Goal: Task Accomplishment & Management: Manage account settings

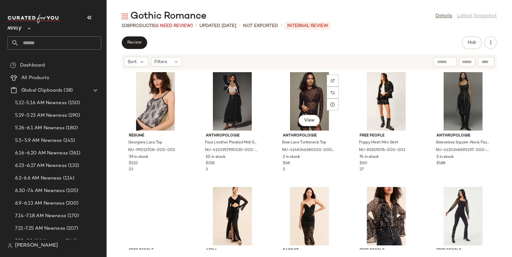
scroll to position [694, 0]
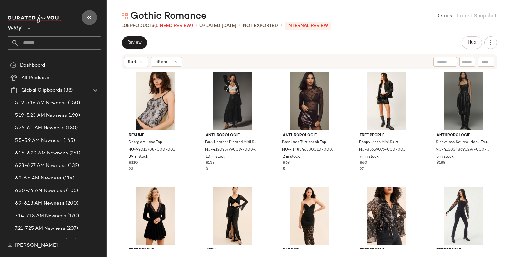
click at [88, 16] on icon "button" at bounding box center [90, 18] width 8 height 8
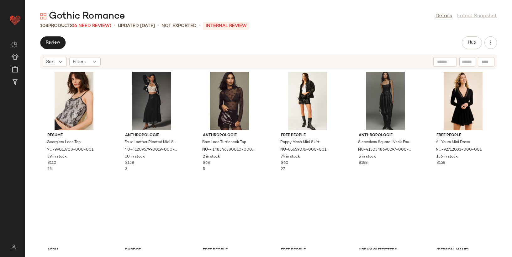
scroll to position [459, 0]
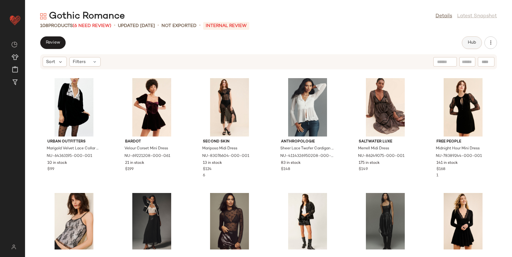
click at [475, 40] on span "Hub" at bounding box center [471, 42] width 9 height 5
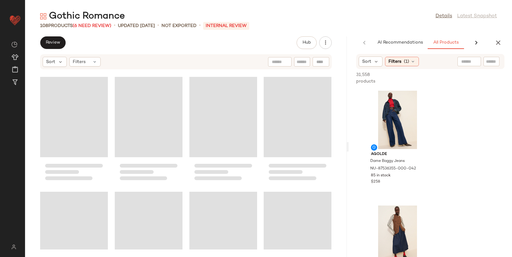
scroll to position [688, 0]
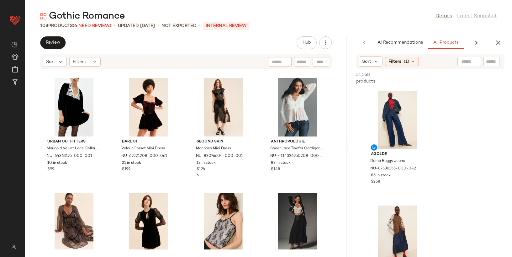
drag, startPoint x: 267, startPoint y: 121, endPoint x: 364, endPoint y: 107, distance: 97.8
click at [364, 107] on div "Gothic Romance Details Latest Snapshot 108 Products (6 Need Review) • updated A…" at bounding box center [268, 133] width 487 height 247
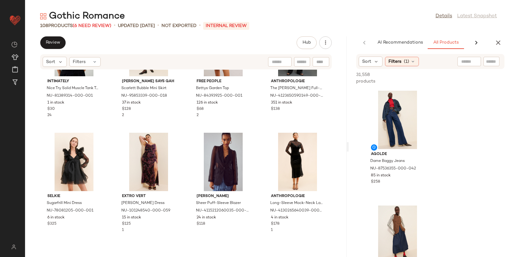
scroll to position [0, 0]
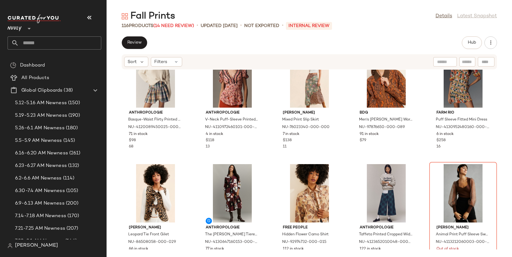
scroll to position [374, 0]
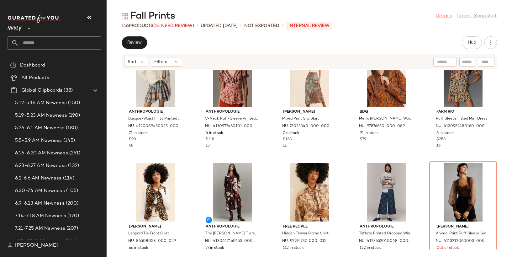
click at [444, 16] on link "Details" at bounding box center [443, 17] width 17 height 8
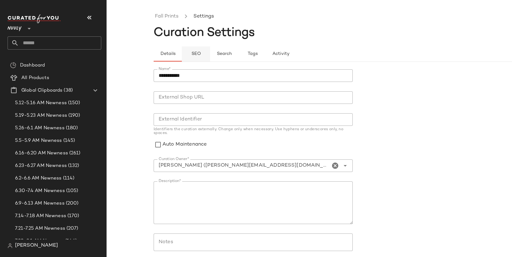
click at [192, 52] on span "SEO" at bounding box center [196, 53] width 10 height 5
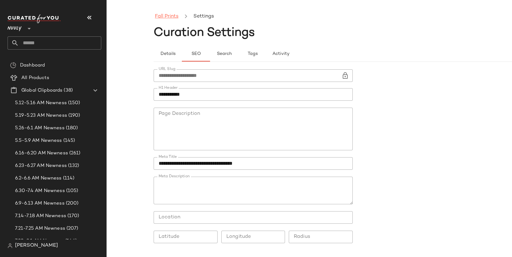
click at [163, 14] on link "Fall Prints" at bounding box center [166, 17] width 23 height 8
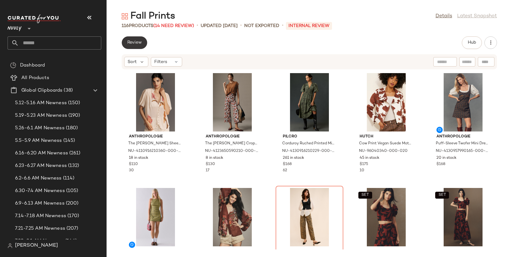
click at [138, 44] on span "Review" at bounding box center [134, 42] width 15 height 5
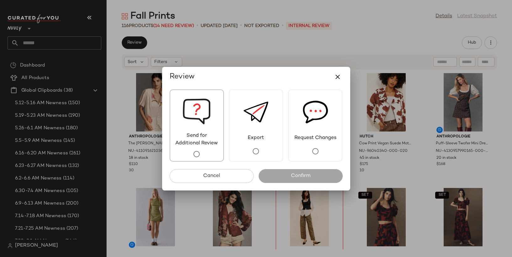
click at [198, 108] on img at bounding box center [196, 111] width 28 height 42
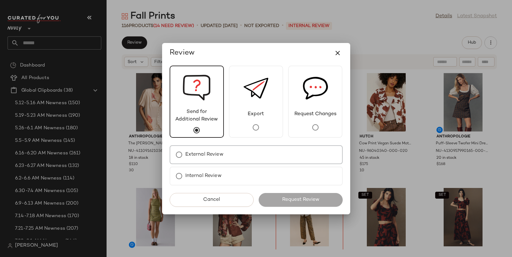
click at [231, 157] on div "External Review" at bounding box center [256, 154] width 173 height 19
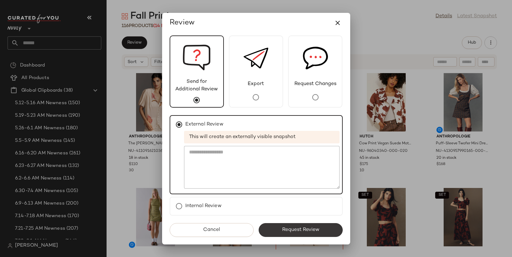
click at [282, 230] on span "Request Review" at bounding box center [300, 230] width 38 height 6
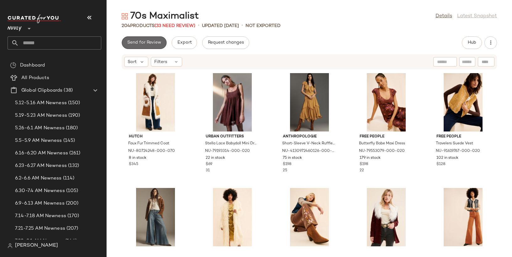
click at [156, 45] on button "Send for Review" at bounding box center [144, 42] width 45 height 13
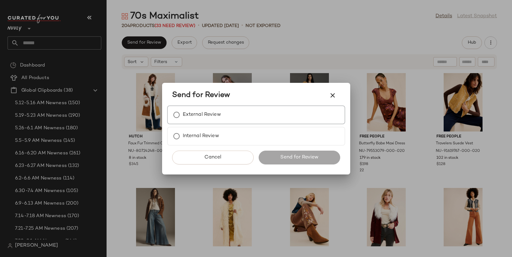
click at [219, 119] on label "External Review" at bounding box center [202, 114] width 38 height 13
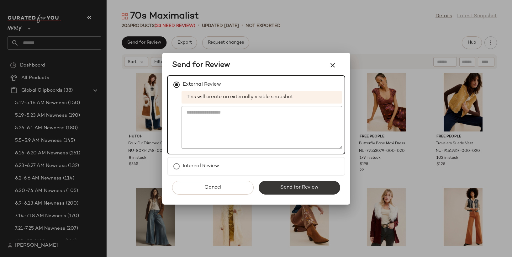
click at [296, 184] on button "Send for Review" at bounding box center [298, 187] width 81 height 14
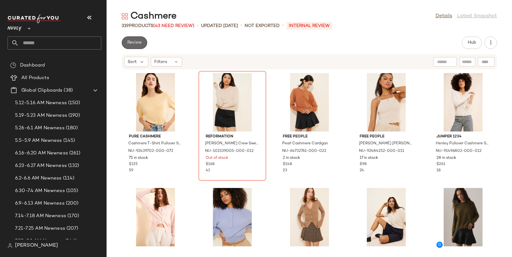
click at [140, 39] on button "Review" at bounding box center [134, 42] width 25 height 13
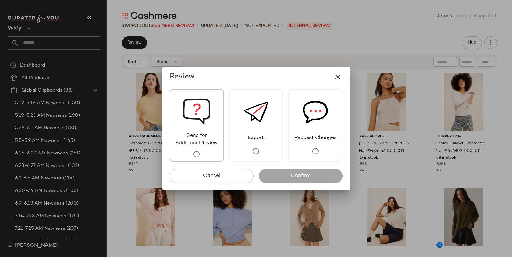
click at [205, 114] on img at bounding box center [196, 111] width 28 height 42
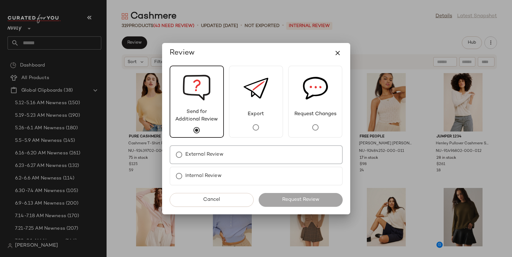
click at [235, 157] on div "External Review" at bounding box center [256, 154] width 173 height 19
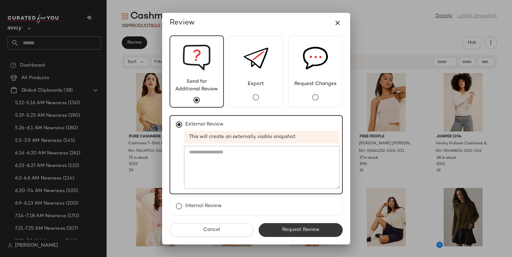
click at [289, 233] on button "Request Review" at bounding box center [300, 230] width 84 height 14
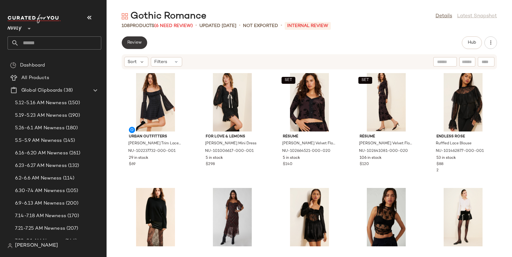
click at [135, 39] on button "Review" at bounding box center [134, 42] width 25 height 13
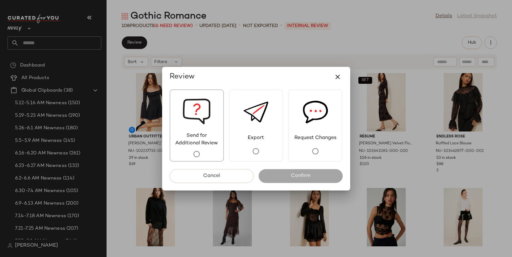
click at [204, 132] on span "Send for Additional Review" at bounding box center [196, 139] width 53 height 15
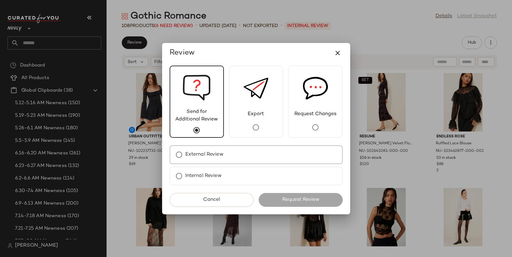
click at [211, 158] on label "External Review" at bounding box center [204, 154] width 38 height 13
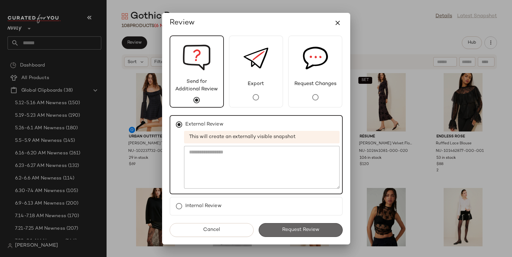
click at [270, 231] on button "Request Review" at bounding box center [300, 230] width 84 height 14
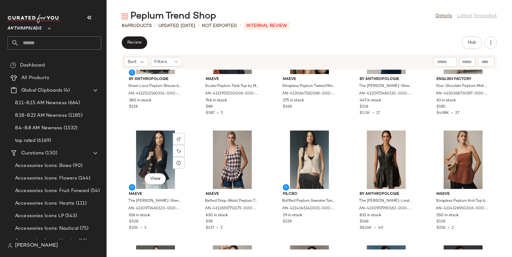
scroll to position [58, 0]
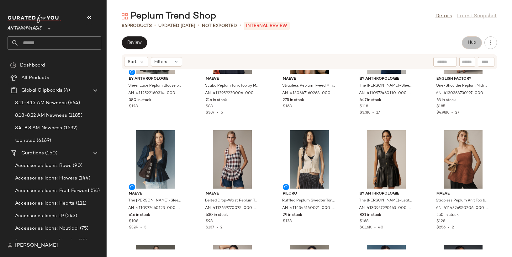
click at [474, 39] on button "Hub" at bounding box center [472, 42] width 20 height 13
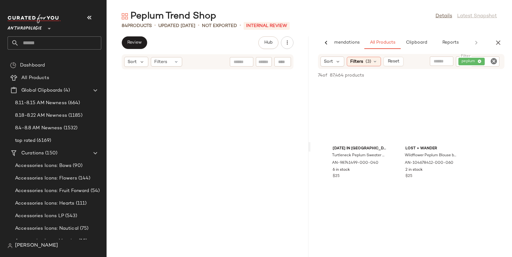
scroll to position [234, 0]
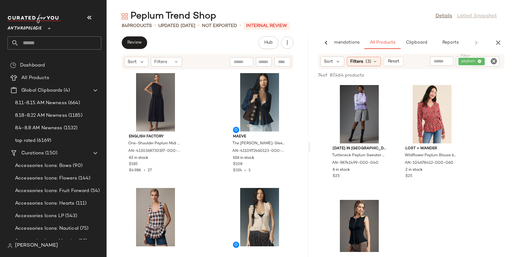
click at [89, 14] on icon "button" at bounding box center [90, 18] width 8 height 8
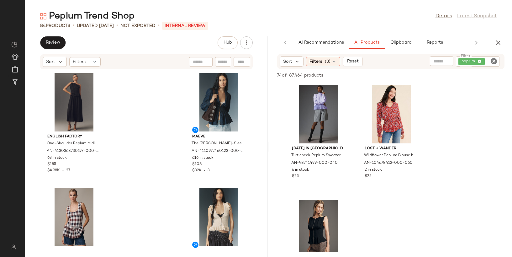
scroll to position [0, 0]
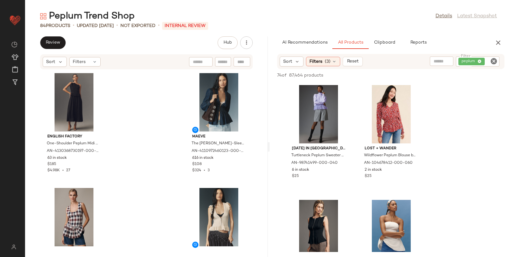
click at [493, 62] on icon "Clear Filter" at bounding box center [494, 61] width 8 height 8
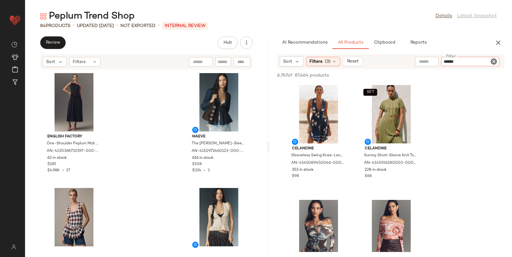
type input "*****"
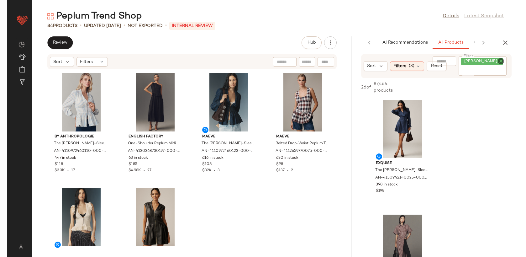
scroll to position [115, 0]
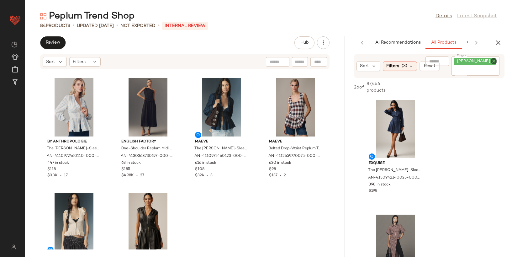
drag, startPoint x: 267, startPoint y: 51, endPoint x: 363, endPoint y: 55, distance: 96.6
click at [363, 55] on div "Peplum Trend Shop Details Latest Snapshot 84 Products • updated [DATE] • Not Ex…" at bounding box center [268, 133] width 487 height 247
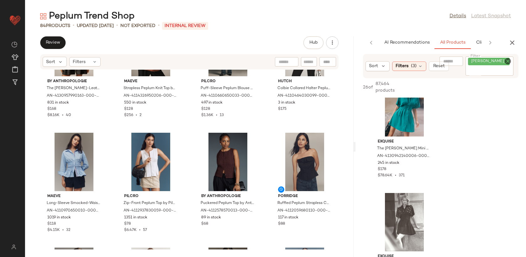
scroll to position [595, 0]
click at [311, 62] on input "Filter" at bounding box center [287, 62] width 53 height 7
type input "*****"
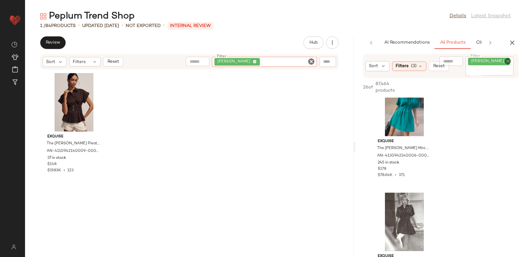
click at [311, 60] on icon "Clear Filter" at bounding box center [311, 62] width 8 height 8
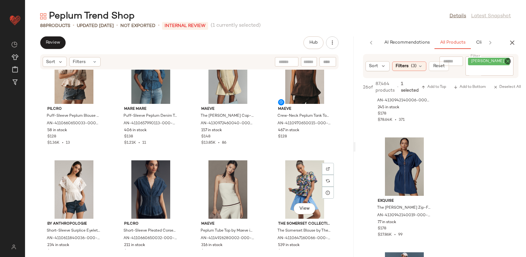
scroll to position [1182, 0]
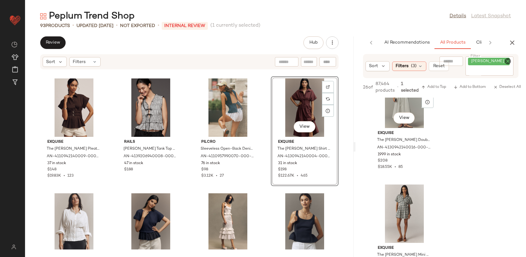
scroll to position [603, 0]
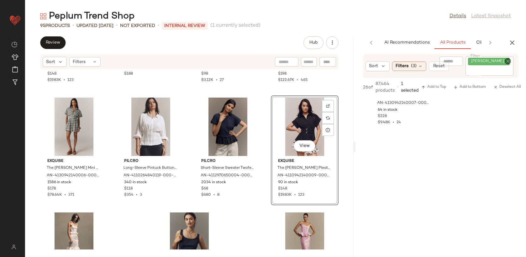
scroll to position [1567, 0]
drag, startPoint x: 403, startPoint y: 144, endPoint x: 86, endPoint y: 1, distance: 347.5
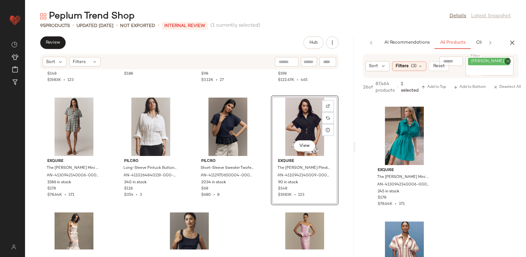
scroll to position [124, 0]
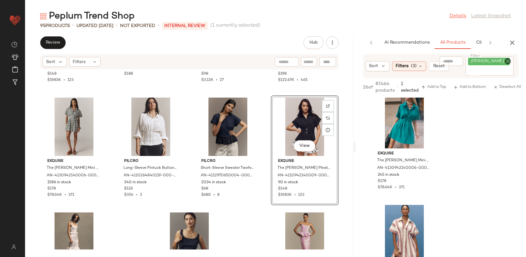
click at [460, 15] on link "Details" at bounding box center [457, 17] width 17 height 8
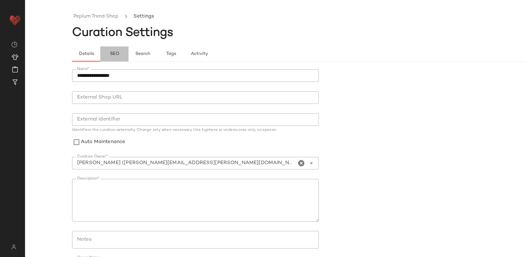
click at [157, 51] on button "SEO" at bounding box center [171, 53] width 28 height 15
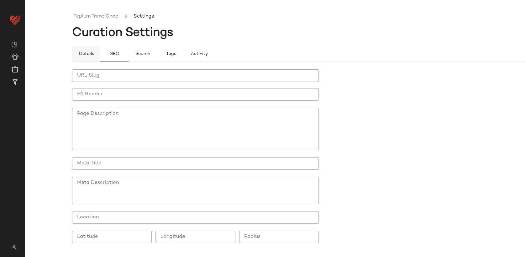
click at [89, 55] on span "Details" at bounding box center [85, 53] width 15 height 5
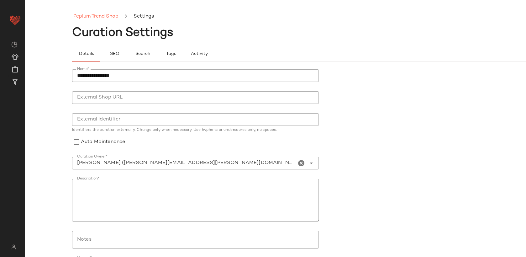
click at [99, 18] on link "Peplum Trend Shop" at bounding box center [95, 17] width 45 height 8
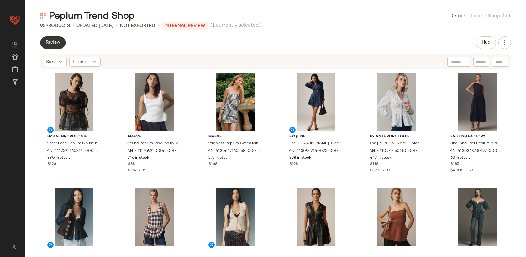
click at [55, 40] on span "Review" at bounding box center [52, 42] width 15 height 5
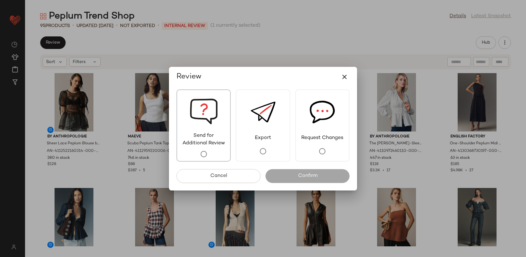
click at [197, 137] on span "Send for Additional Review" at bounding box center [203, 139] width 53 height 15
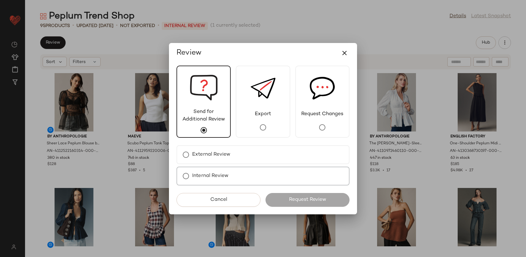
click at [234, 173] on div "Internal Review" at bounding box center [262, 175] width 173 height 19
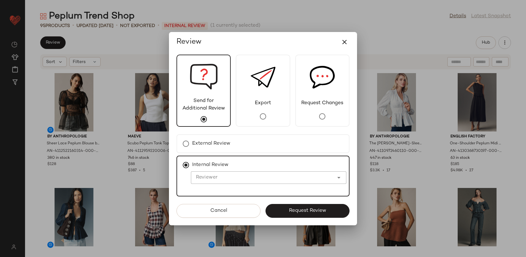
click at [249, 178] on input "Reviewer" at bounding box center [262, 178] width 143 height 8
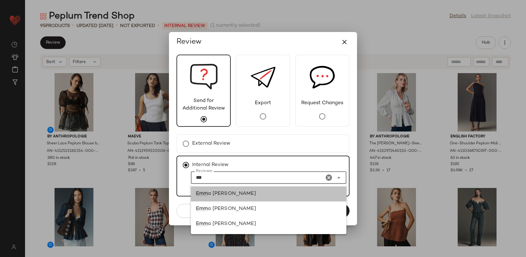
click at [263, 191] on div "[PERSON_NAME]" at bounding box center [268, 194] width 145 height 8
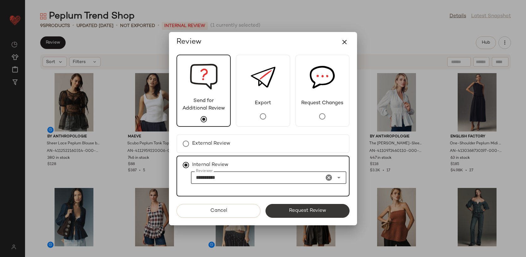
type input "**********"
click at [289, 207] on span "Request Review" at bounding box center [308, 210] width 38 height 6
